Goal: Transaction & Acquisition: Purchase product/service

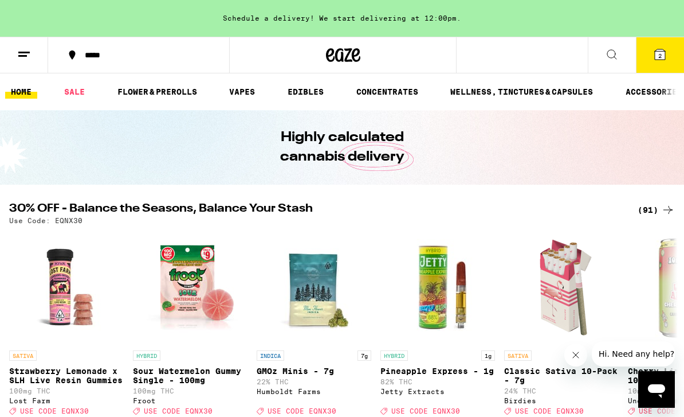
click at [653, 212] on div "(91)" at bounding box center [656, 210] width 37 height 14
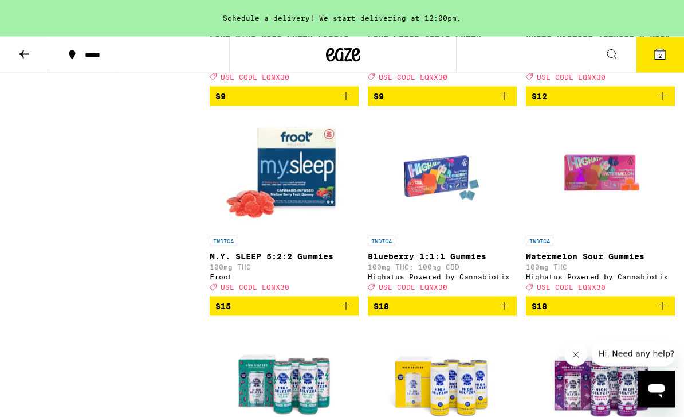
scroll to position [1610, 0]
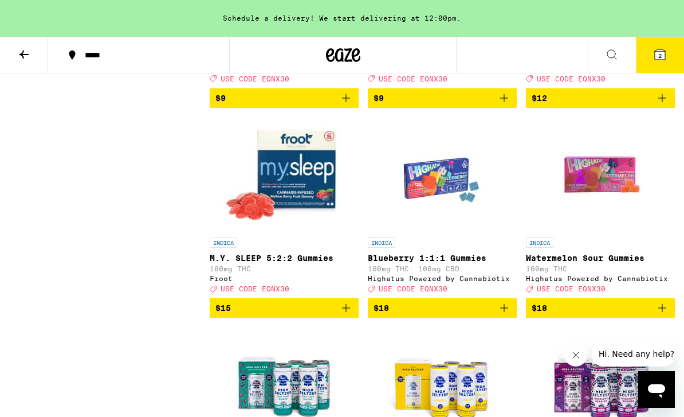
click at [611, 54] on icon at bounding box center [612, 55] width 14 height 14
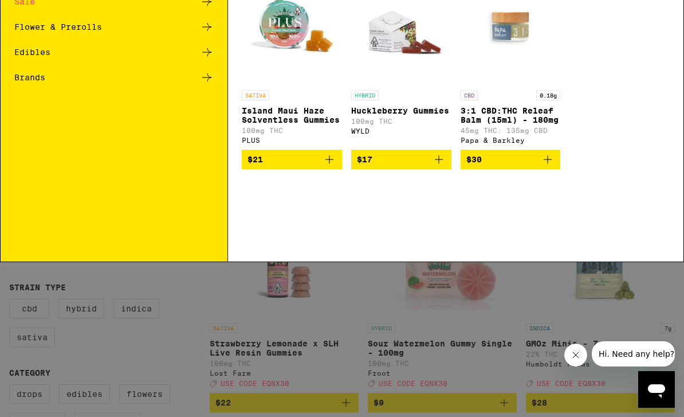
scroll to position [0, 0]
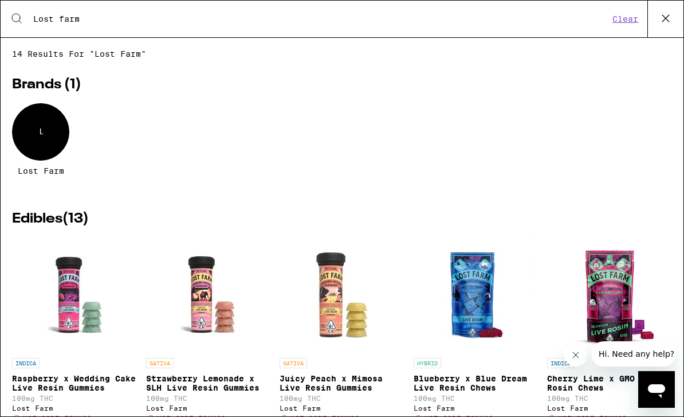
type input "Lost farm"
click at [37, 133] on div "L" at bounding box center [40, 131] width 57 height 57
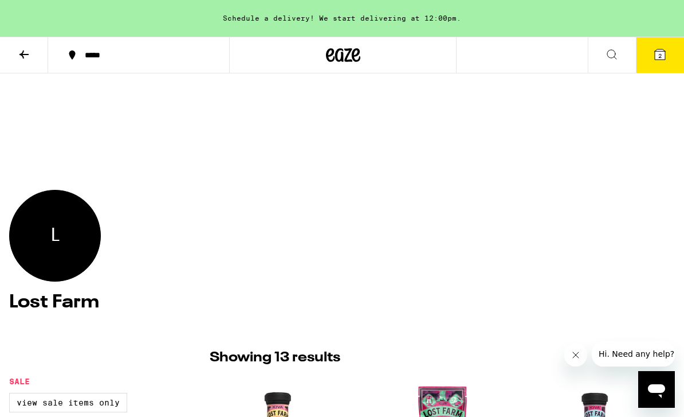
click at [69, 229] on div "L" at bounding box center [55, 236] width 92 height 92
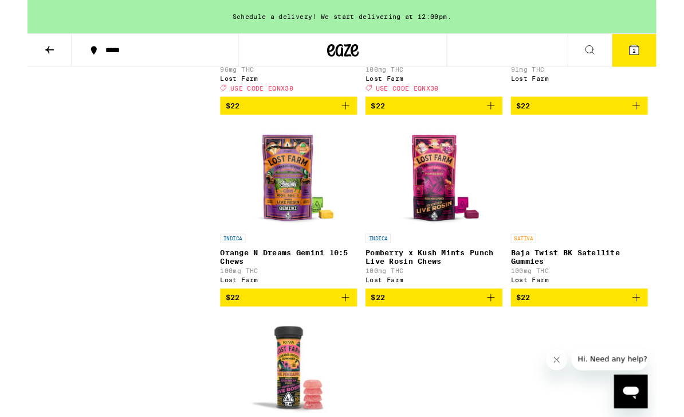
scroll to position [897, 0]
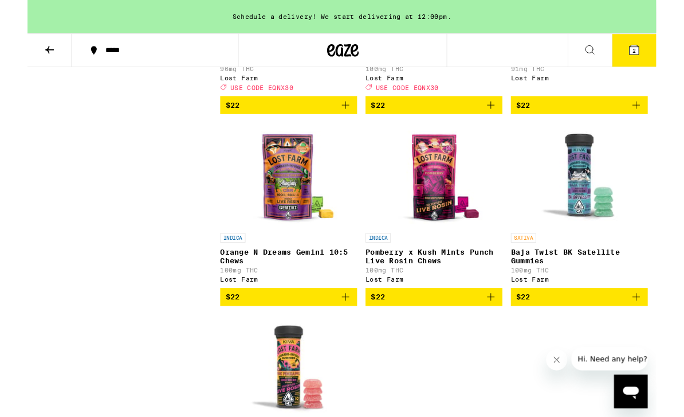
click at [274, 248] on img "Open page for Orange N Dreams Gemini 10:5 Chews from Lost Farm" at bounding box center [284, 191] width 115 height 115
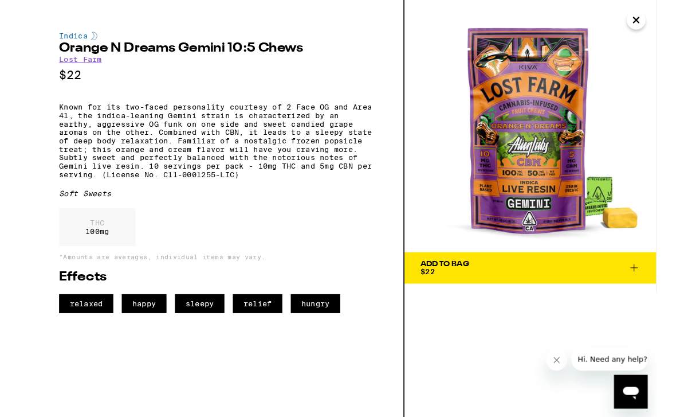
click at [663, 22] on icon "Close" at bounding box center [663, 22] width 6 height 6
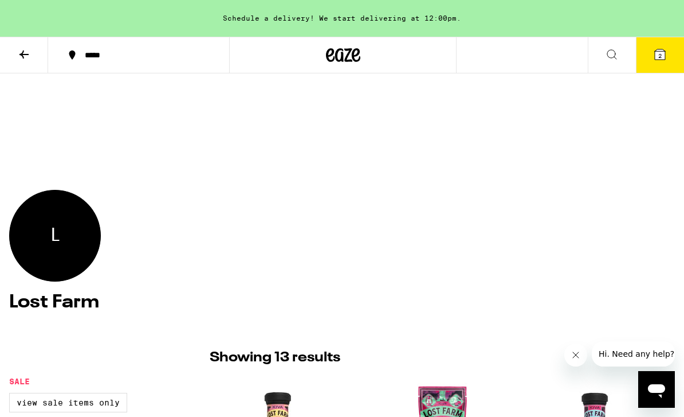
click at [617, 195] on section "L Lost Farm" at bounding box center [342, 255] width 684 height 130
